Goal: Task Accomplishment & Management: Manage account settings

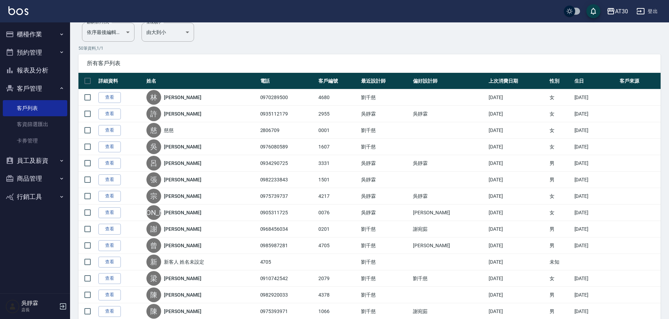
scroll to position [43, 0]
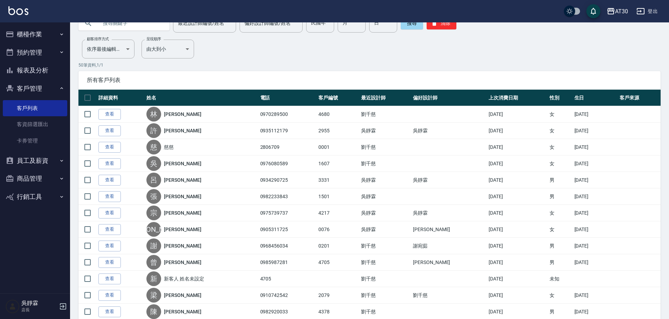
click at [52, 49] on button "預約管理" at bounding box center [35, 52] width 64 height 18
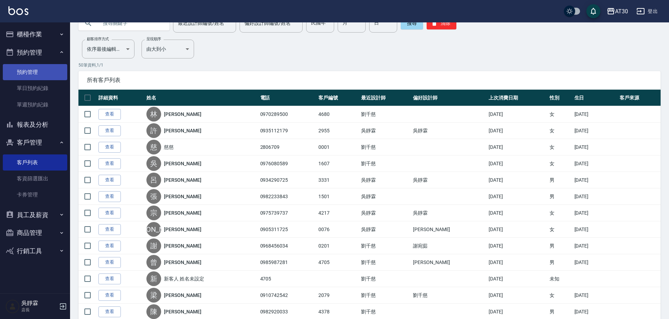
click at [51, 68] on link "預約管理" at bounding box center [35, 72] width 64 height 16
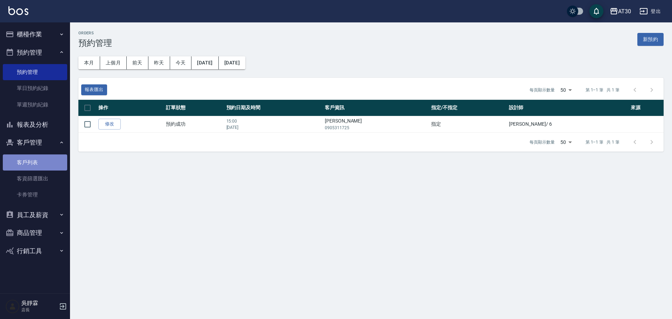
click at [33, 159] on link "客戶列表" at bounding box center [35, 162] width 64 height 16
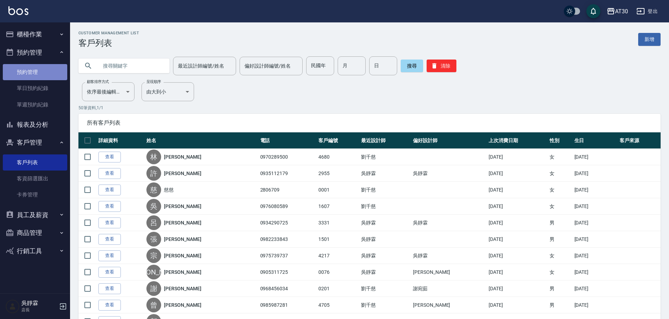
click at [39, 77] on link "預約管理" at bounding box center [35, 72] width 64 height 16
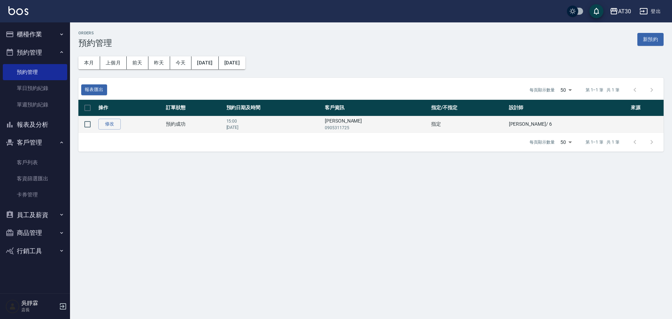
click at [164, 123] on td "修改" at bounding box center [131, 124] width 68 height 16
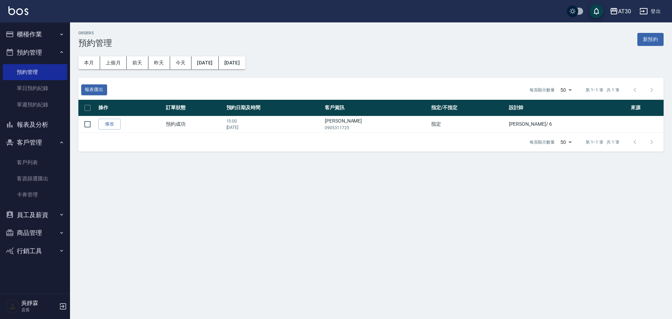
drag, startPoint x: 166, startPoint y: 123, endPoint x: 362, endPoint y: 218, distance: 217.7
click at [363, 218] on div "Orders 預約管理 新預約 本月 上個月 [DATE] [DATE] [DATE] [DATE] [DATE] 報表匯出 每頁顯示數量 50 50 第 1…" at bounding box center [336, 159] width 672 height 319
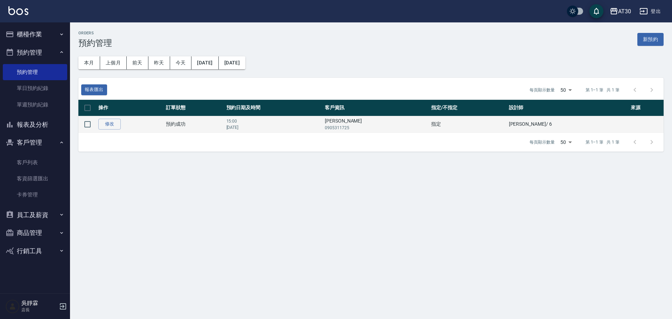
click at [137, 118] on td "修改" at bounding box center [131, 124] width 68 height 16
click at [88, 123] on input "checkbox" at bounding box center [87, 124] width 15 height 15
checkbox input "true"
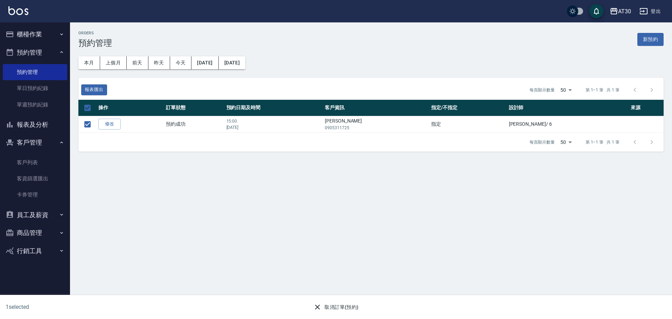
click at [339, 305] on button "取消訂單(預約)" at bounding box center [336, 307] width 51 height 13
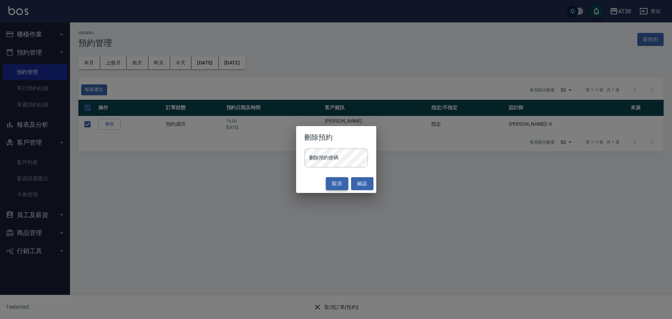
click at [347, 186] on button "取消" at bounding box center [337, 183] width 22 height 13
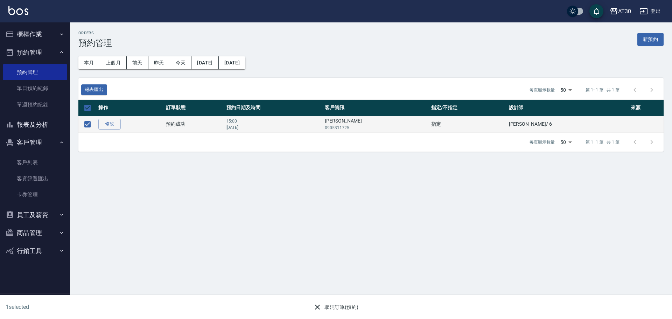
click at [224, 128] on td "預約成功" at bounding box center [194, 124] width 60 height 16
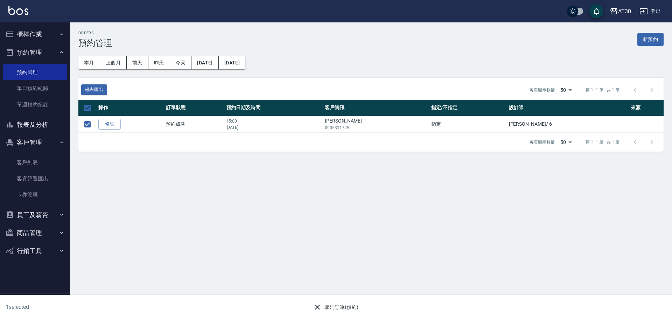
click at [120, 123] on link "修改" at bounding box center [109, 124] width 22 height 11
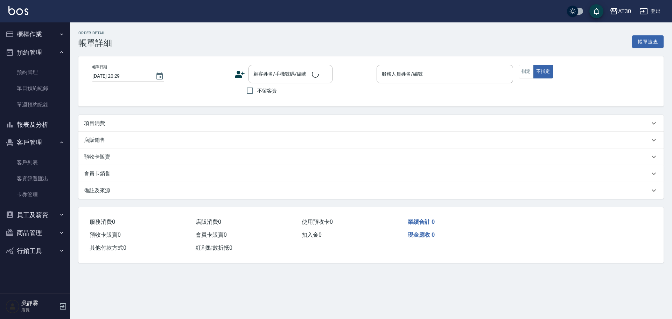
type input "[DATE] 15:00"
type input "[PERSON_NAME]-6"
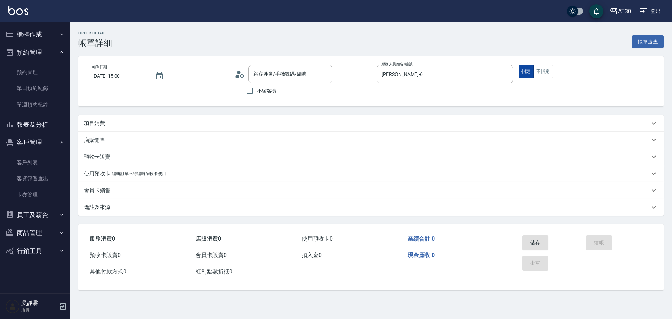
type input "[PERSON_NAME]/0905311725/0076"
click at [26, 19] on div "AT30 登出" at bounding box center [336, 11] width 672 height 22
click at [26, 17] on div "AT30 登出" at bounding box center [336, 11] width 672 height 22
click at [22, 14] on img at bounding box center [18, 10] width 20 height 9
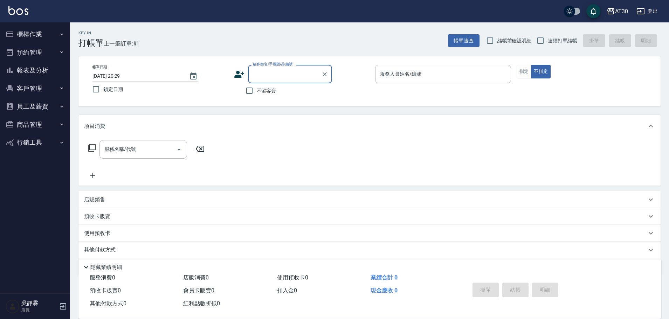
click at [32, 92] on button "客戶管理" at bounding box center [35, 88] width 64 height 18
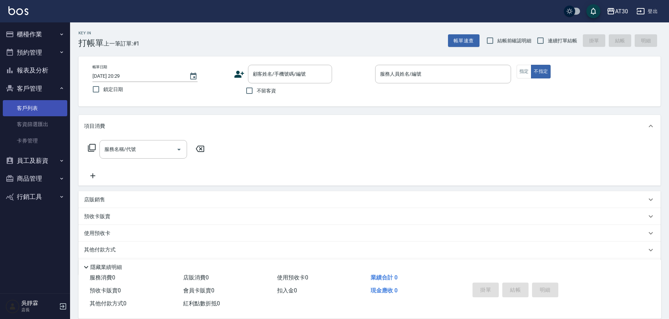
click at [50, 107] on link "客戶列表" at bounding box center [35, 108] width 64 height 16
